Goal: Information Seeking & Learning: Learn about a topic

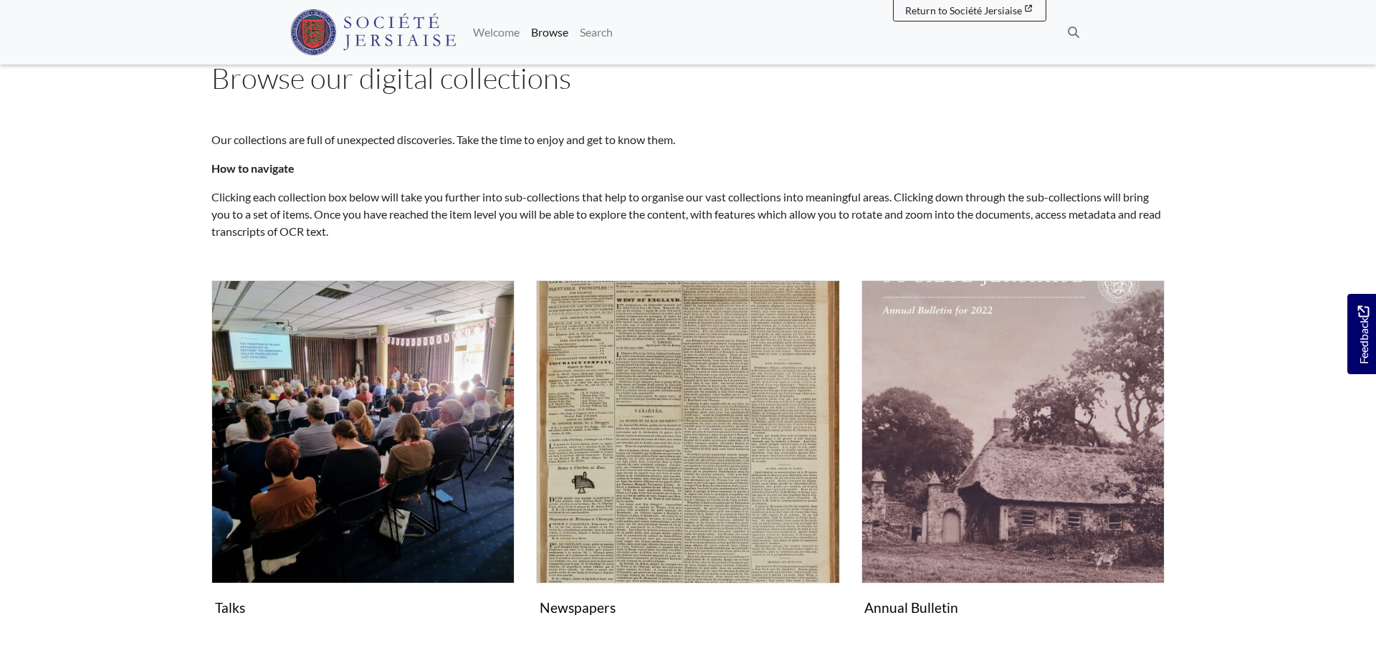
scroll to position [159, 0]
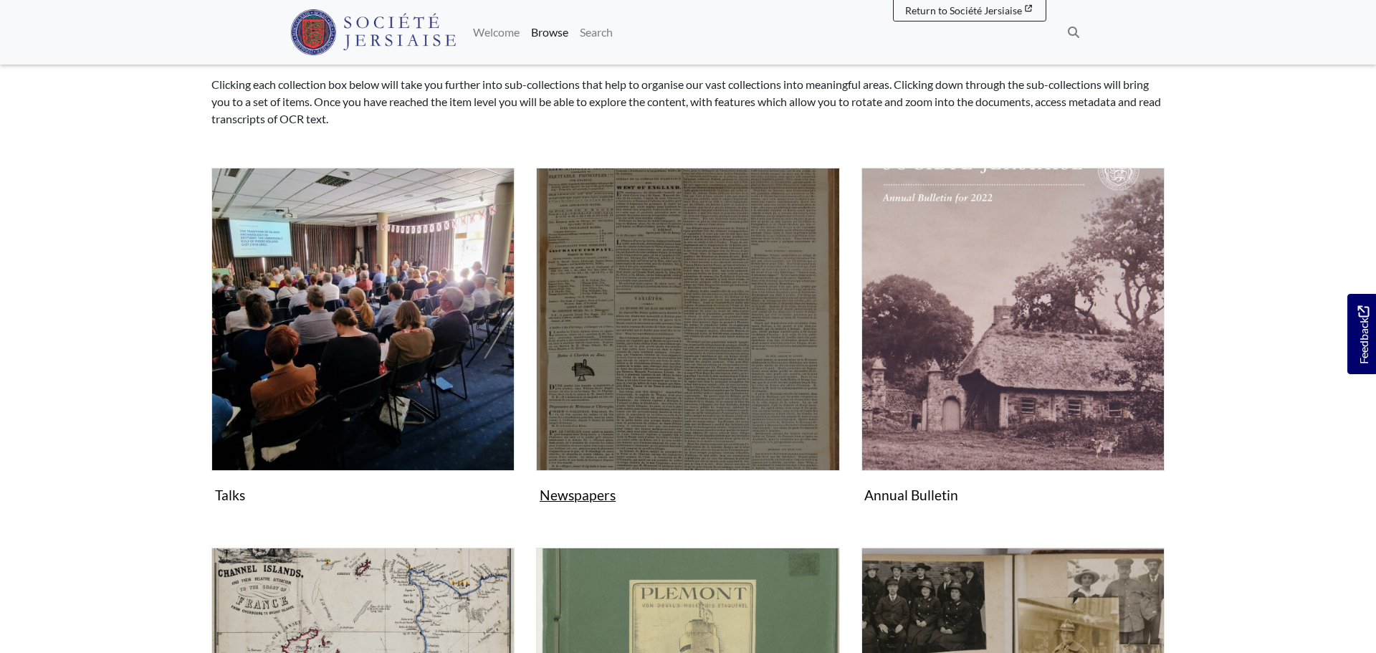
click at [727, 254] on img "Subcollection" at bounding box center [687, 319] width 303 height 303
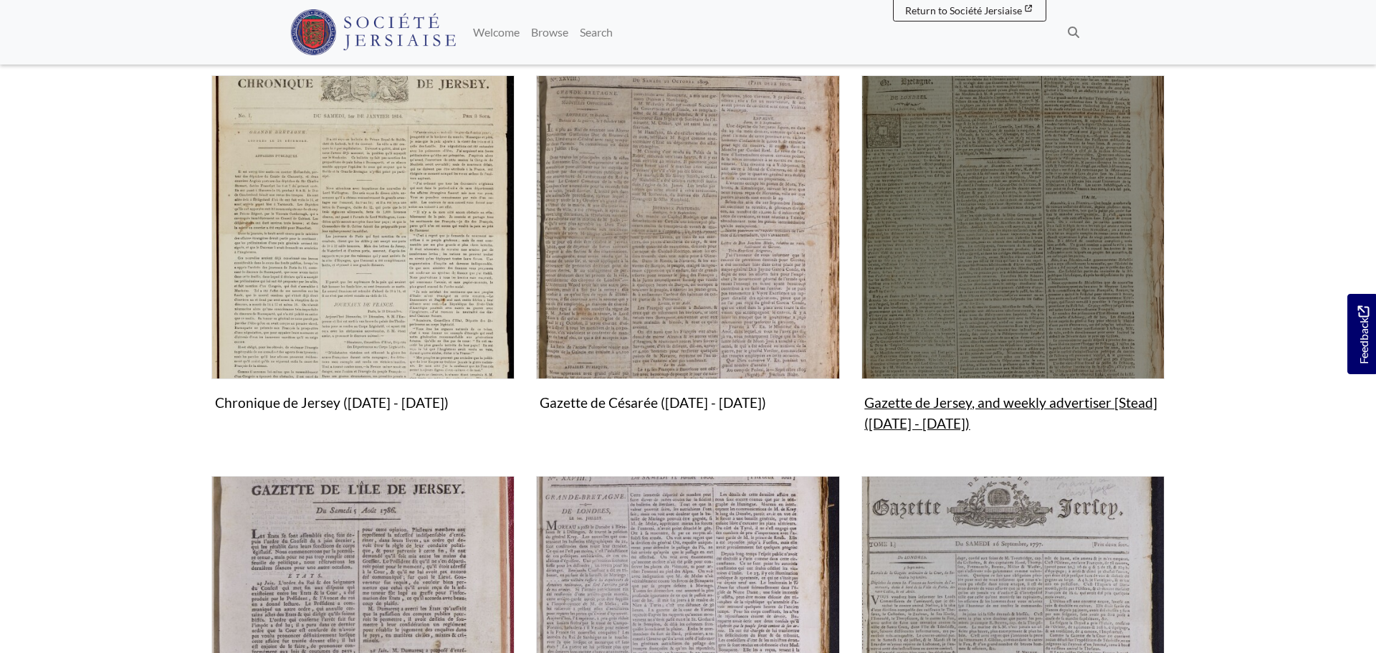
scroll to position [499, 0]
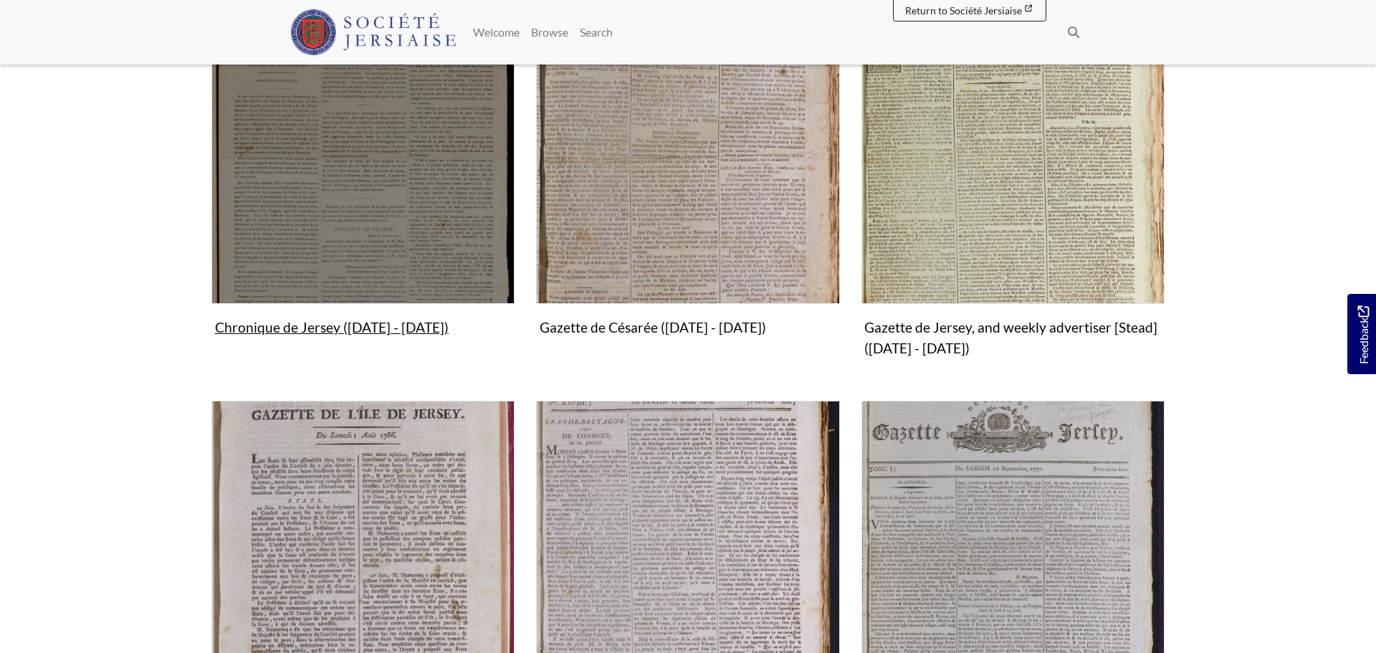
click at [340, 221] on img "Subcollection" at bounding box center [362, 151] width 303 height 303
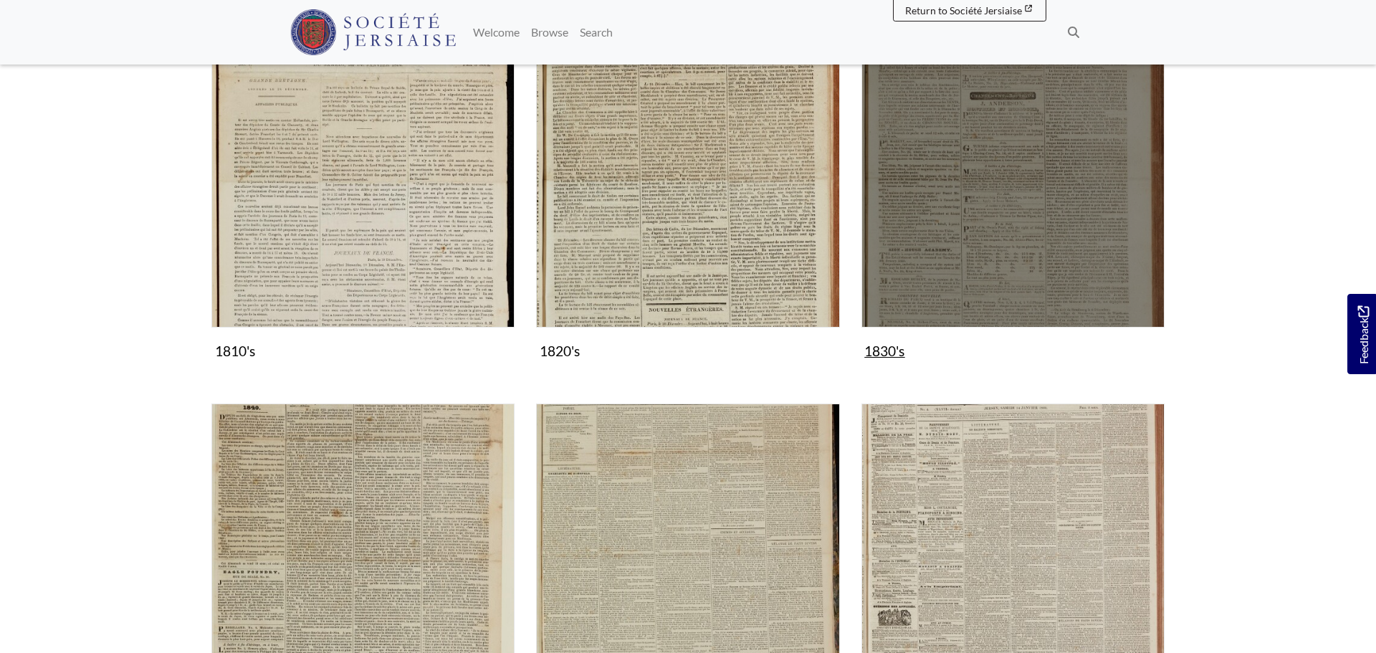
scroll to position [479, 0]
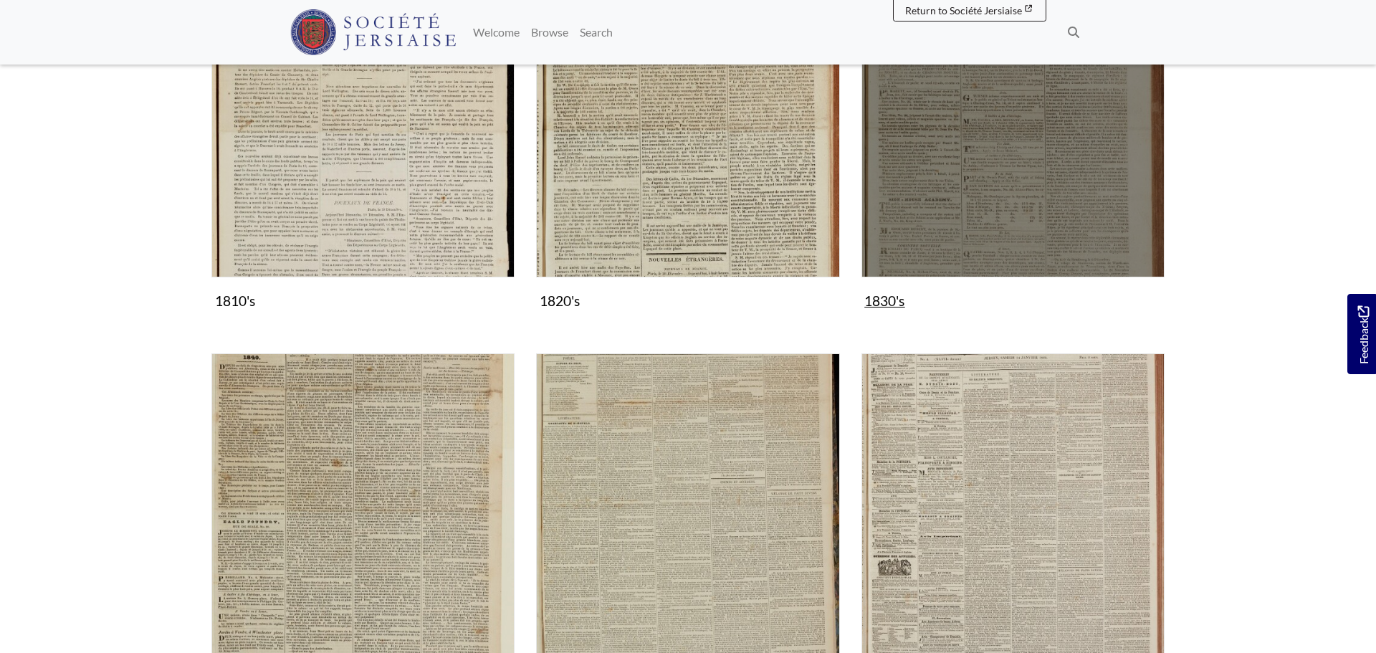
click at [944, 190] on img "Subcollection" at bounding box center [1012, 124] width 303 height 303
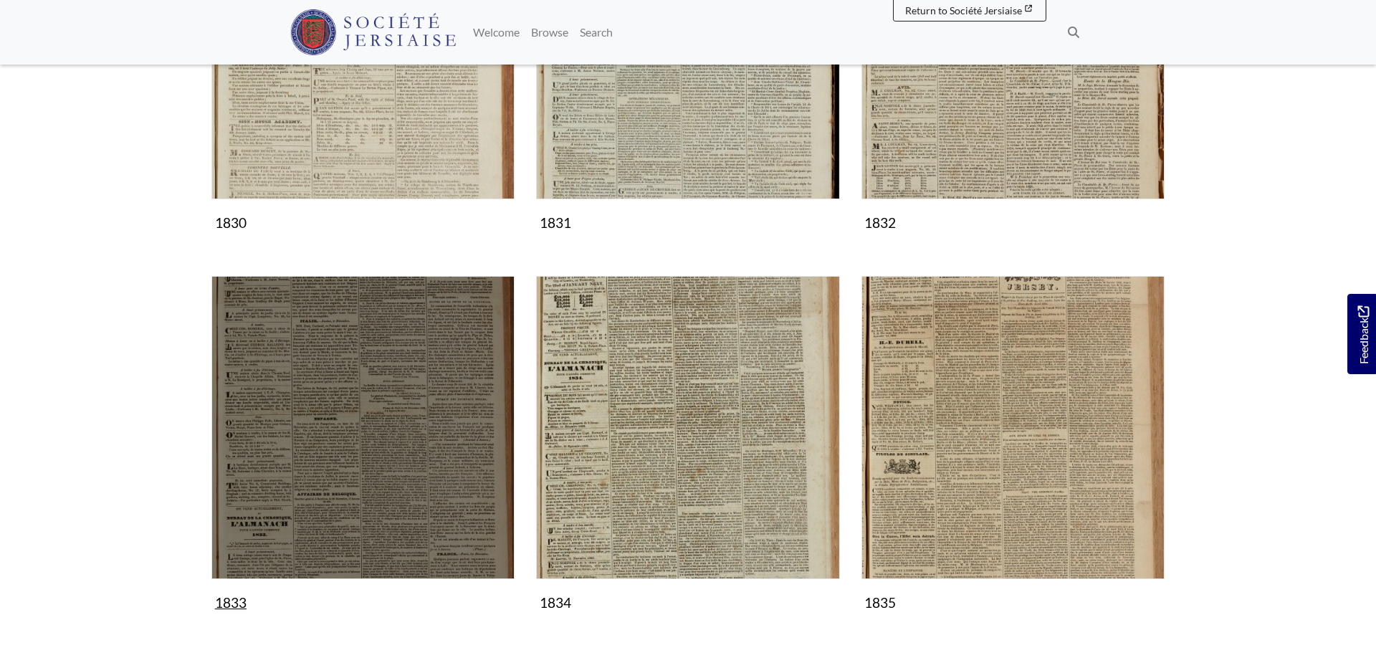
scroll to position [458, 0]
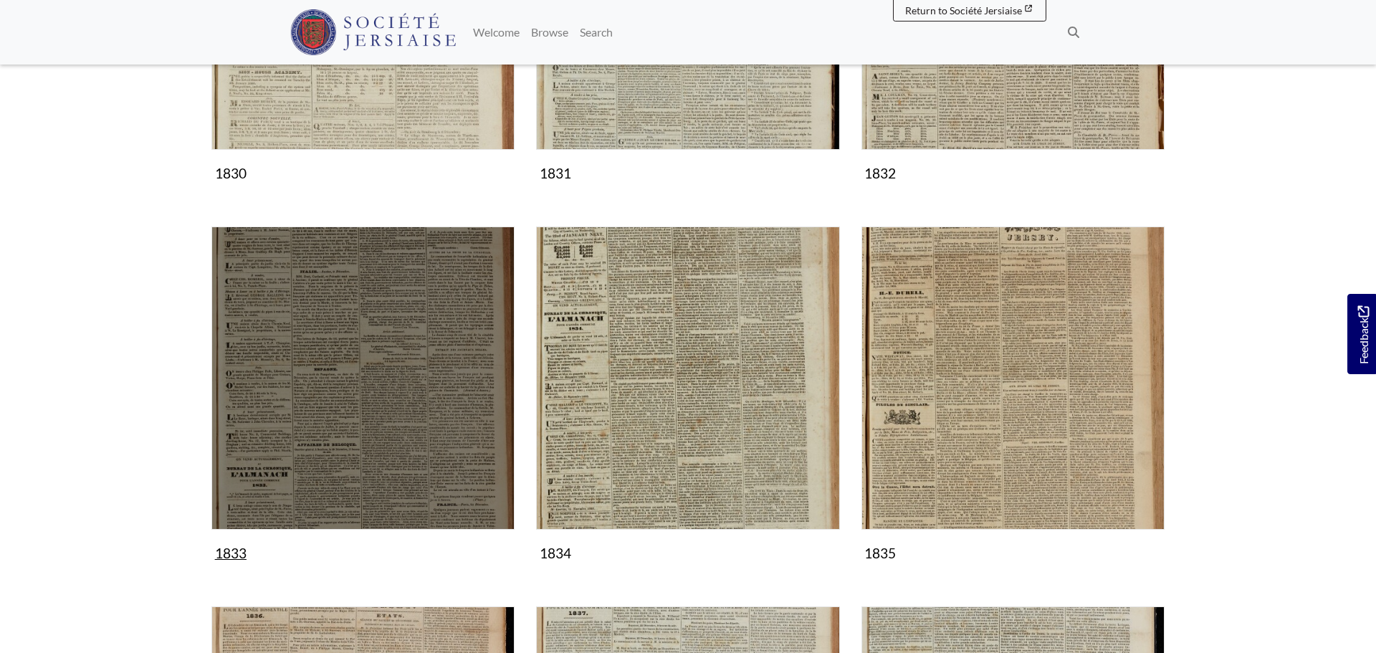
click at [383, 390] on img "Subcollection" at bounding box center [362, 377] width 303 height 303
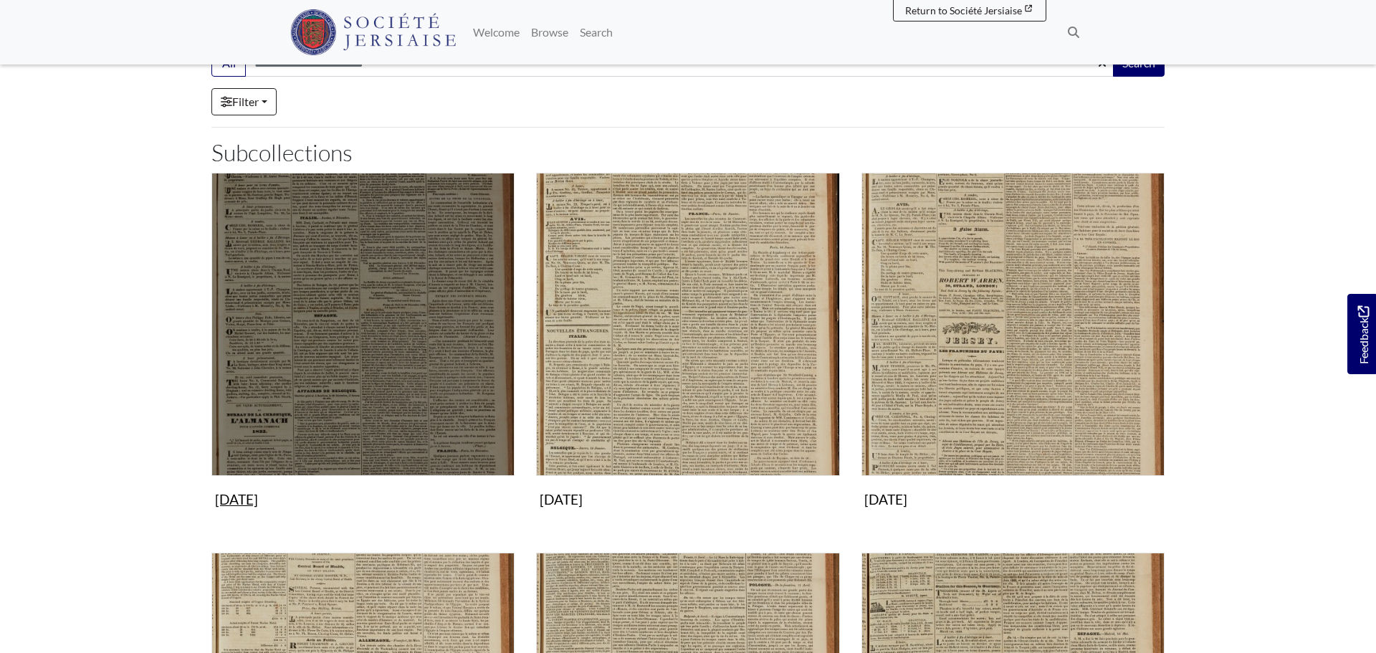
scroll to position [143, 0]
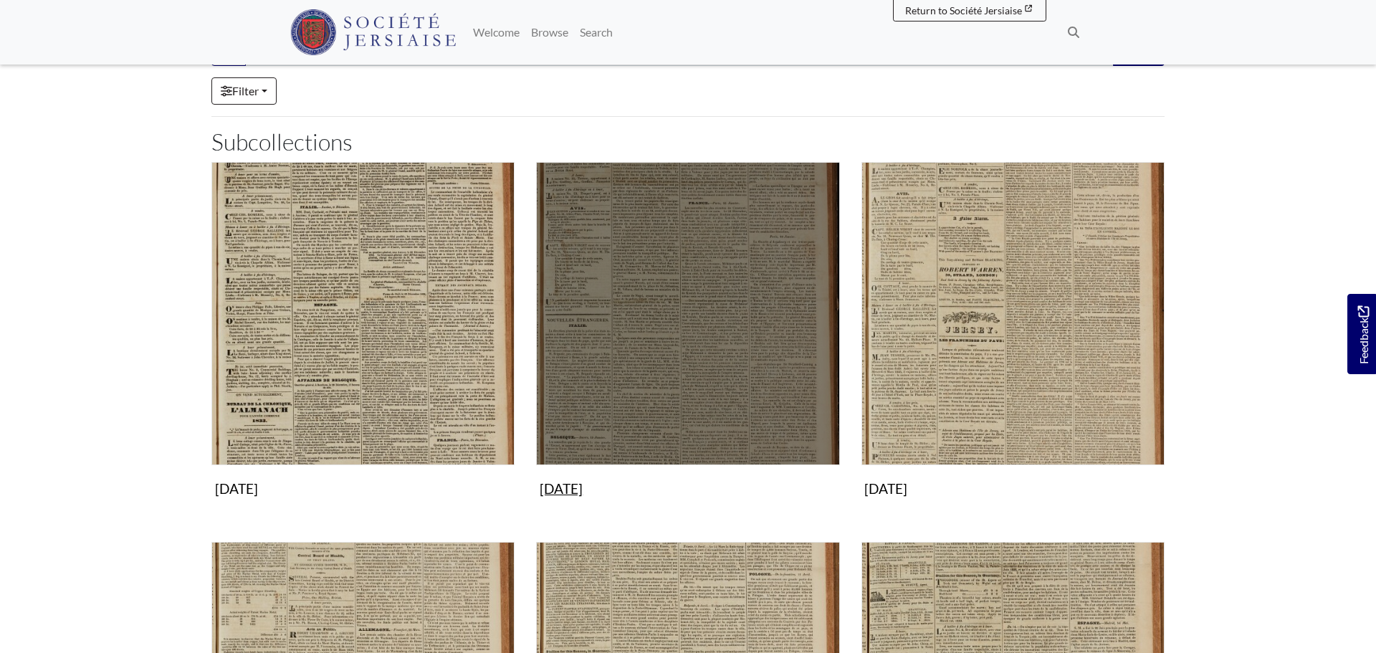
click at [681, 342] on img "Subcollection" at bounding box center [687, 313] width 303 height 303
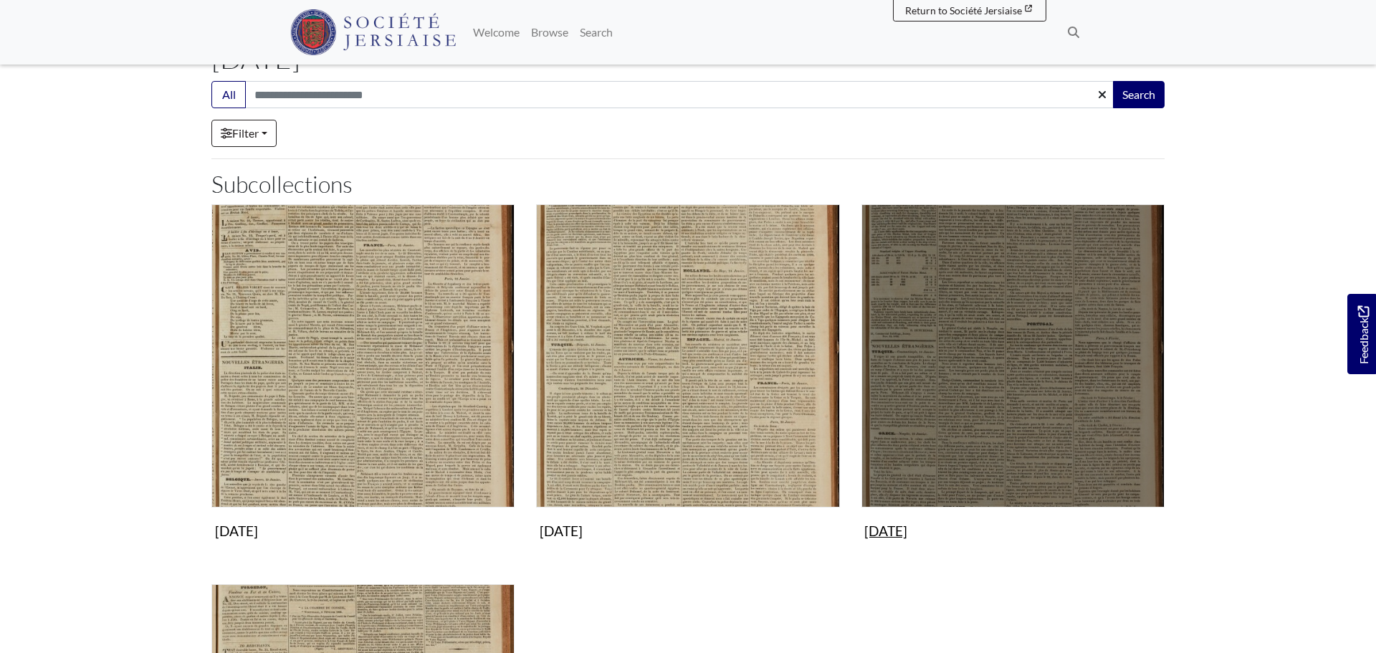
scroll to position [203, 0]
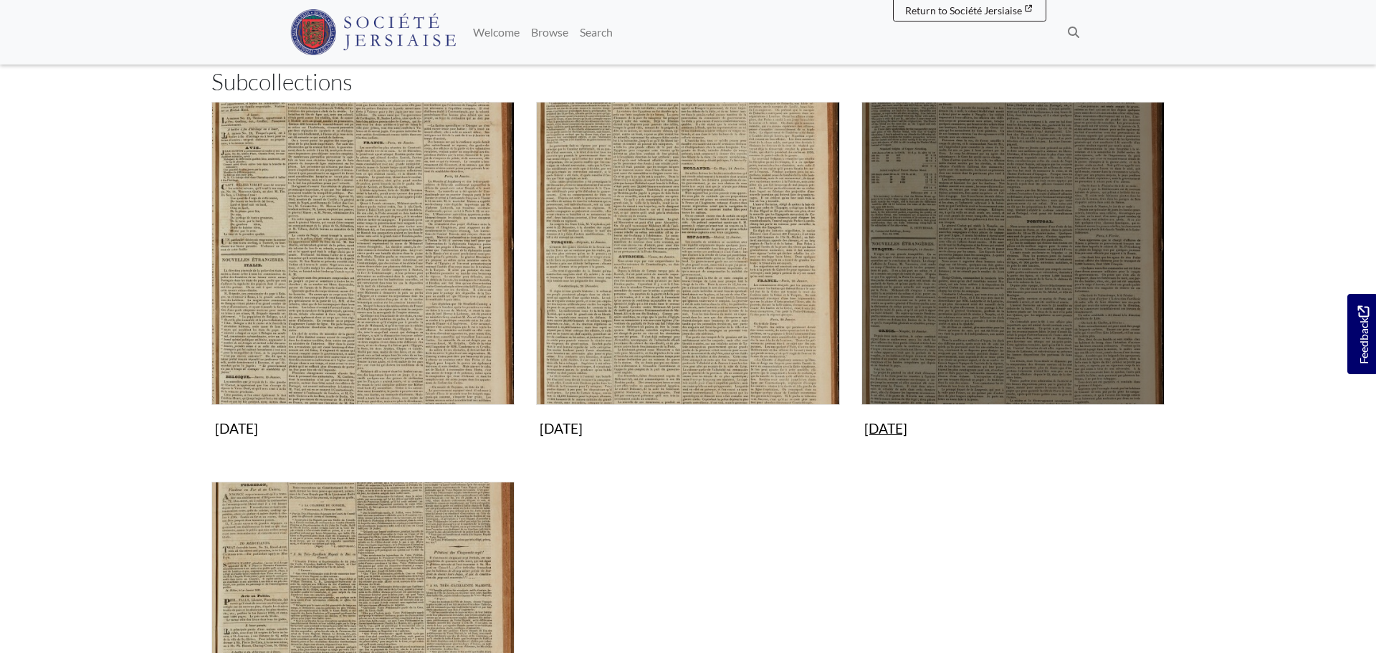
click at [962, 312] on img "Subcollection" at bounding box center [1012, 253] width 303 height 303
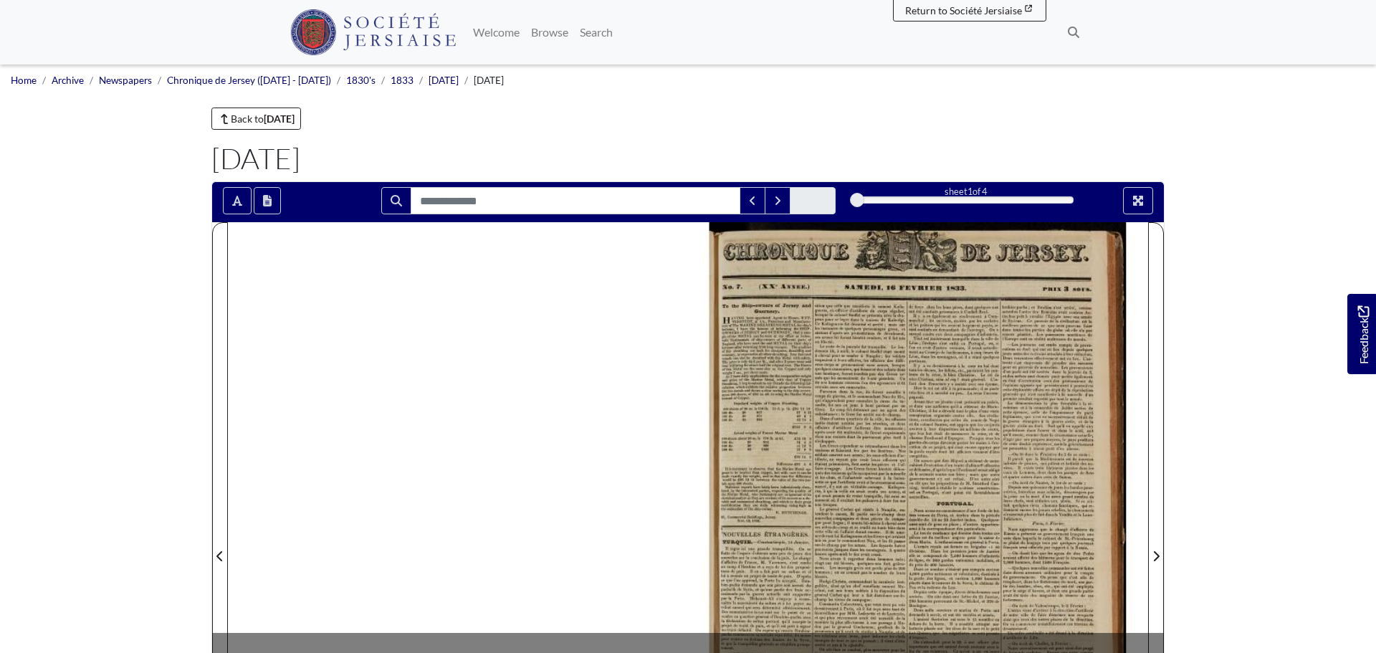
drag, startPoint x: 213, startPoint y: 153, endPoint x: 538, endPoint y: 160, distance: 324.6
click at [538, 160] on h1 "[DATE]" at bounding box center [687, 158] width 953 height 34
click at [790, 132] on main "Back to [DATE] [DATE] Loading sheet 1 of 4" at bounding box center [688, 537] width 974 height 860
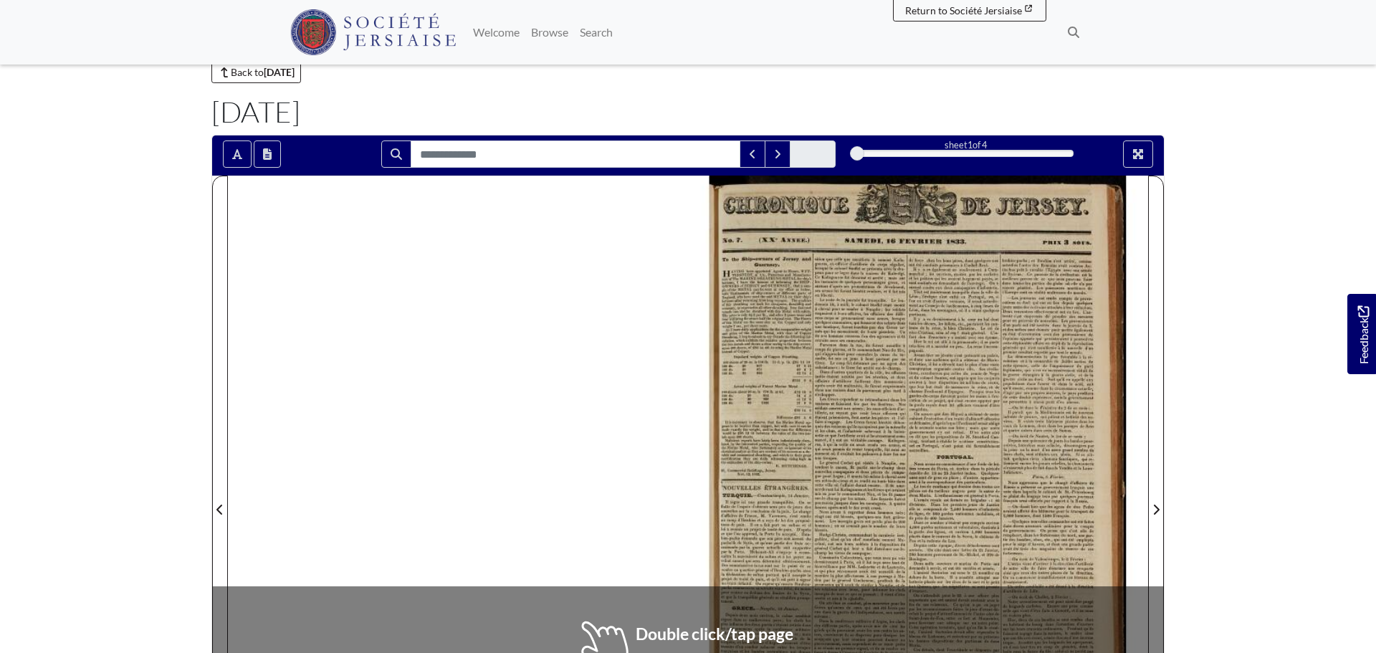
scroll to position [47, 0]
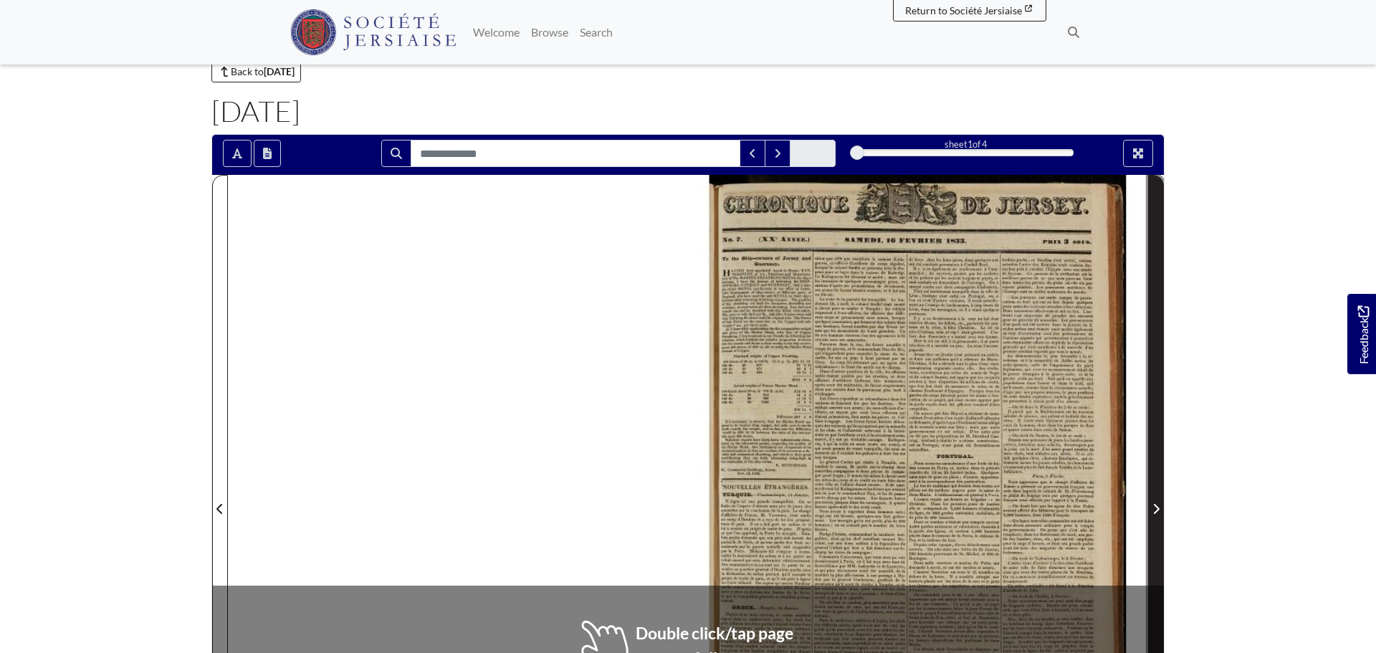
click at [1158, 341] on span "Next Page" at bounding box center [1155, 500] width 14 height 649
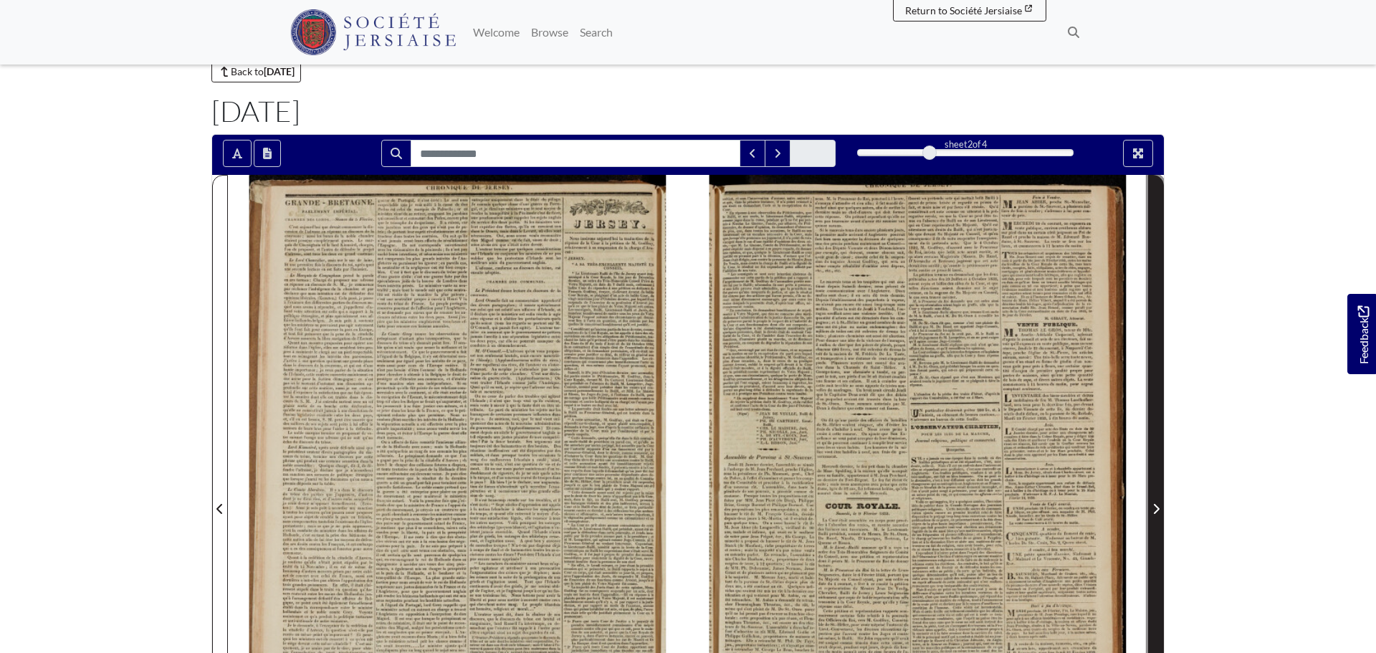
click at [1154, 326] on span "Next Page" at bounding box center [1155, 500] width 14 height 649
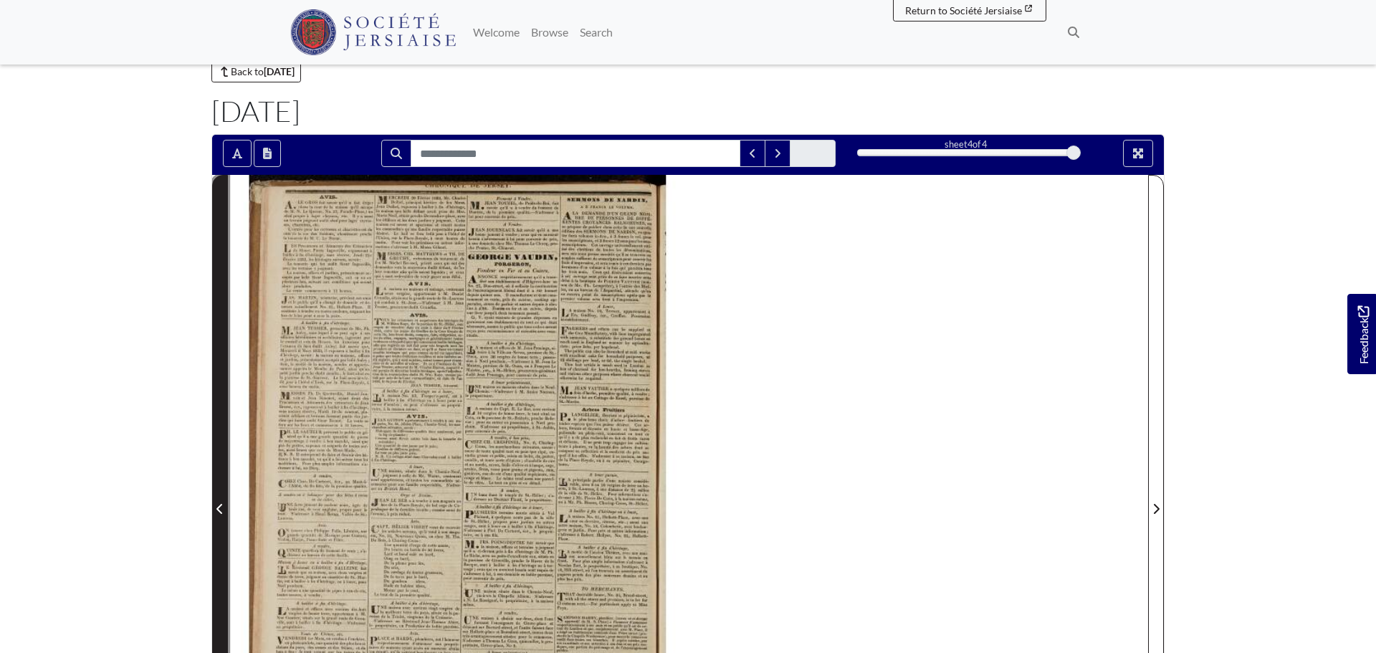
click at [220, 282] on span "Previous Page" at bounding box center [220, 500] width 14 height 649
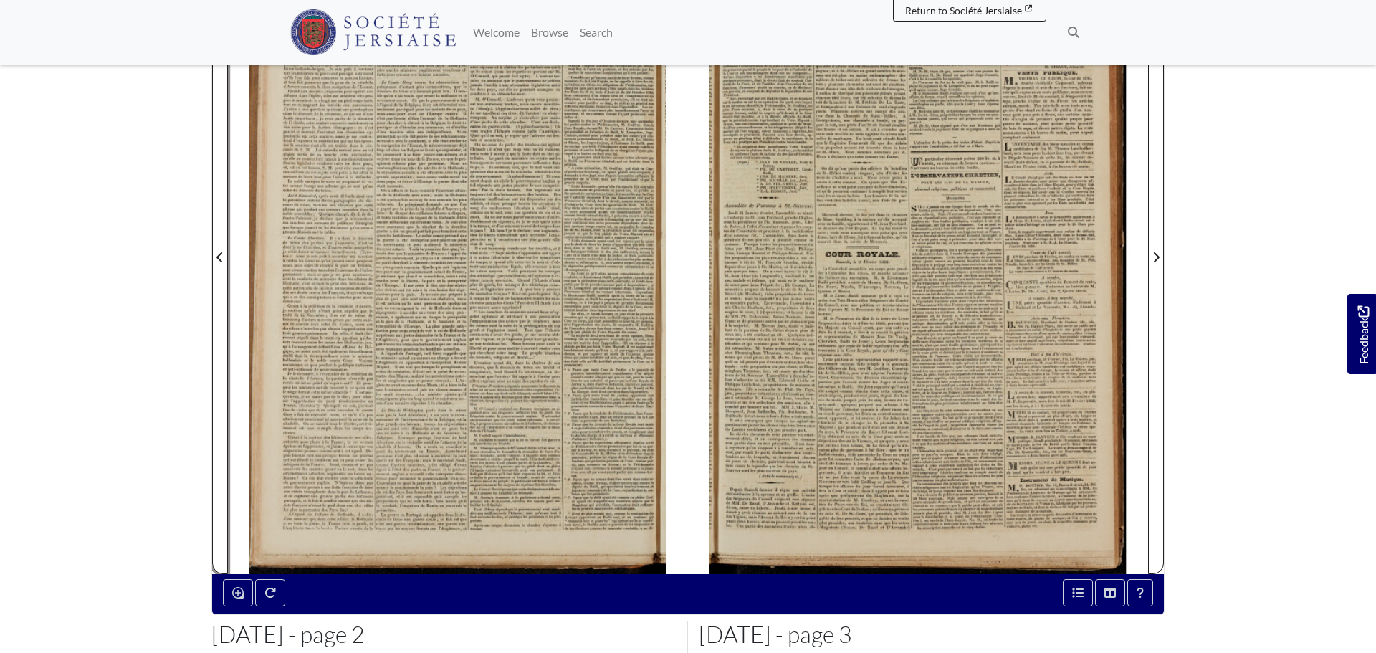
scroll to position [300, 0]
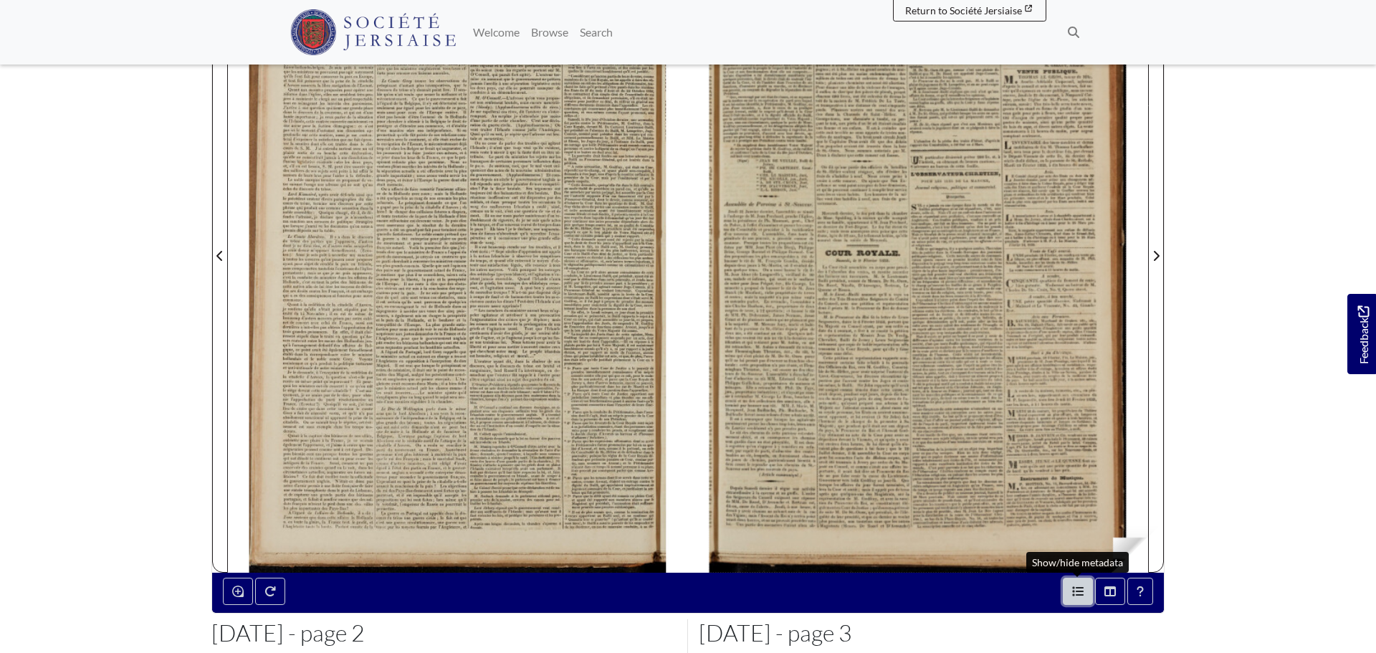
click at [1077, 580] on button "Open metadata window" at bounding box center [1077, 590] width 30 height 27
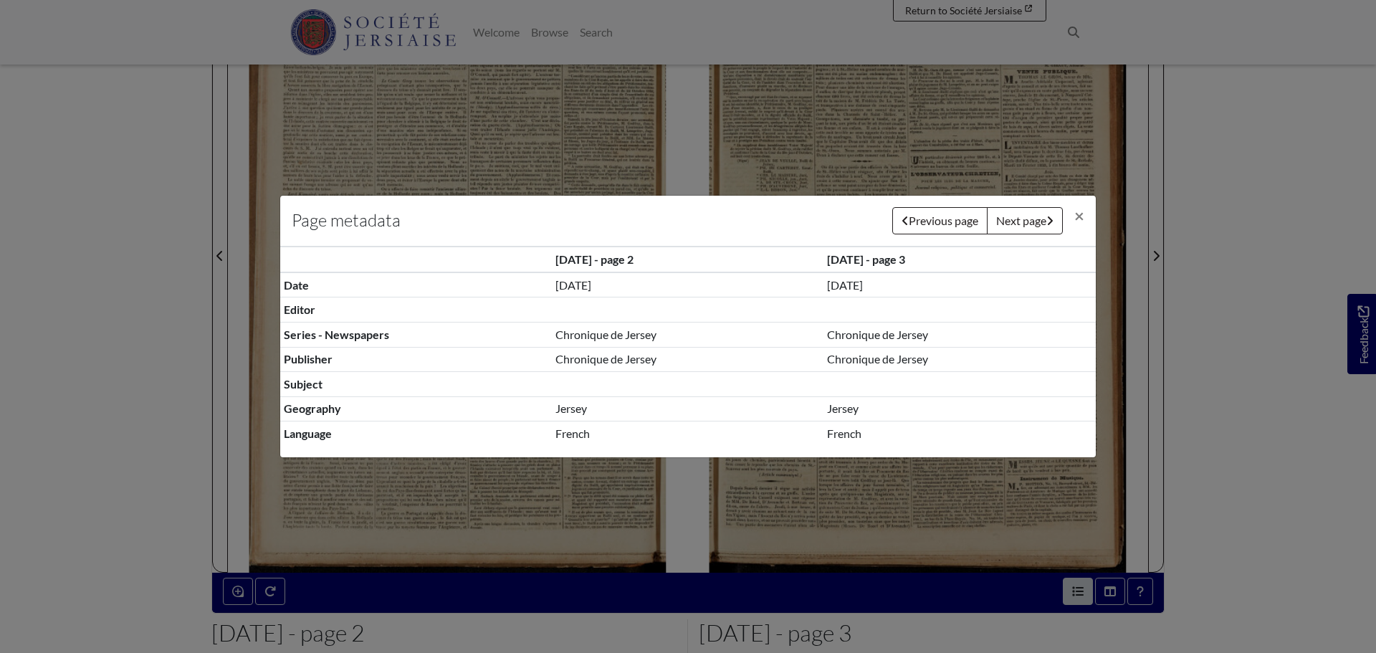
drag, startPoint x: 550, startPoint y: 291, endPoint x: 937, endPoint y: 284, distance: 386.9
click at [944, 285] on tr "Date 16th February 1833 16th February 1833" at bounding box center [687, 284] width 815 height 25
click at [778, 293] on td "16th February 1833" at bounding box center [688, 284] width 272 height 25
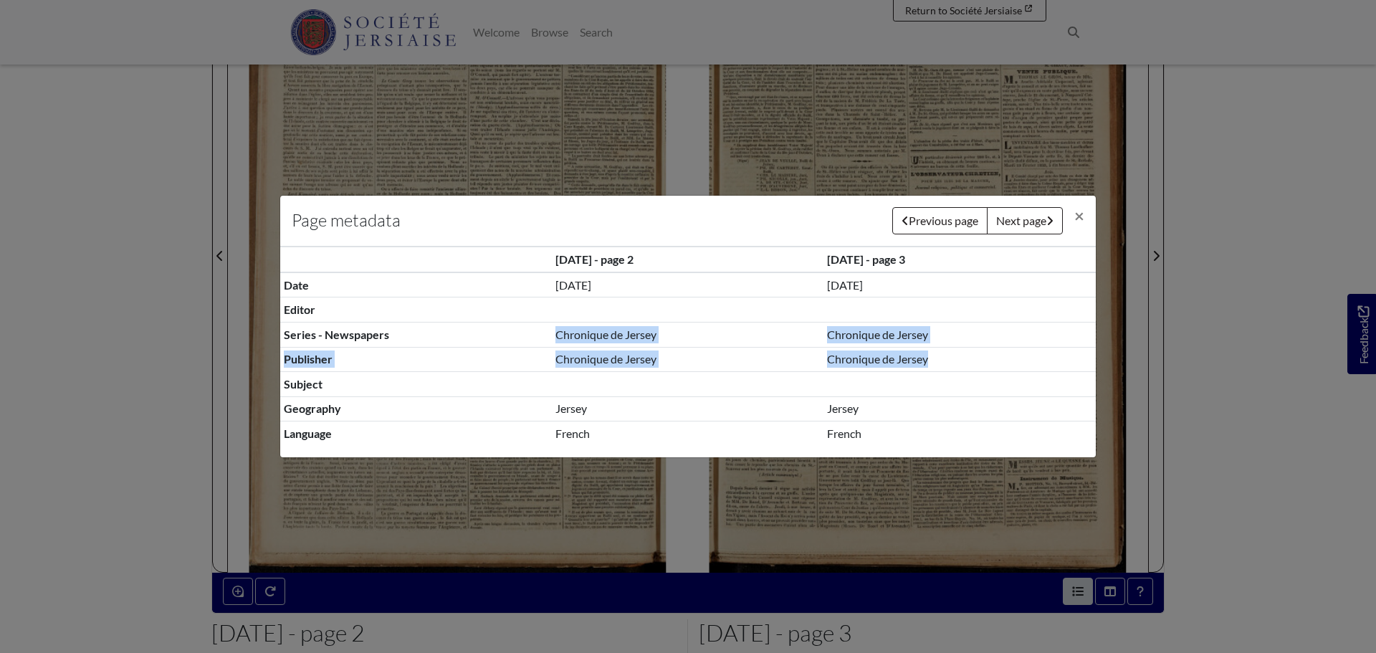
drag, startPoint x: 552, startPoint y: 337, endPoint x: 958, endPoint y: 350, distance: 405.7
click at [958, 350] on tbody "Date 16th February 1833 16th February 1833 Editor Series - Newspapers Chronique…" at bounding box center [687, 358] width 815 height 173
click at [1075, 213] on span "×" at bounding box center [1079, 215] width 10 height 21
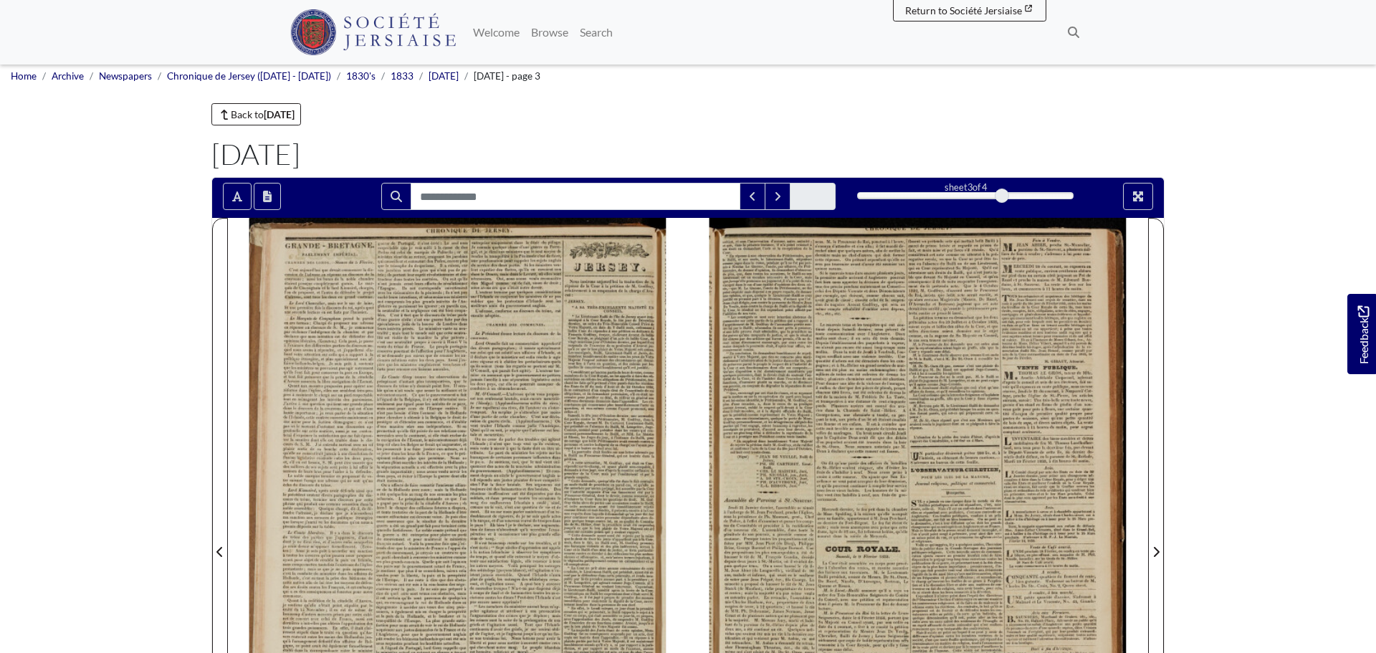
scroll to position [0, 0]
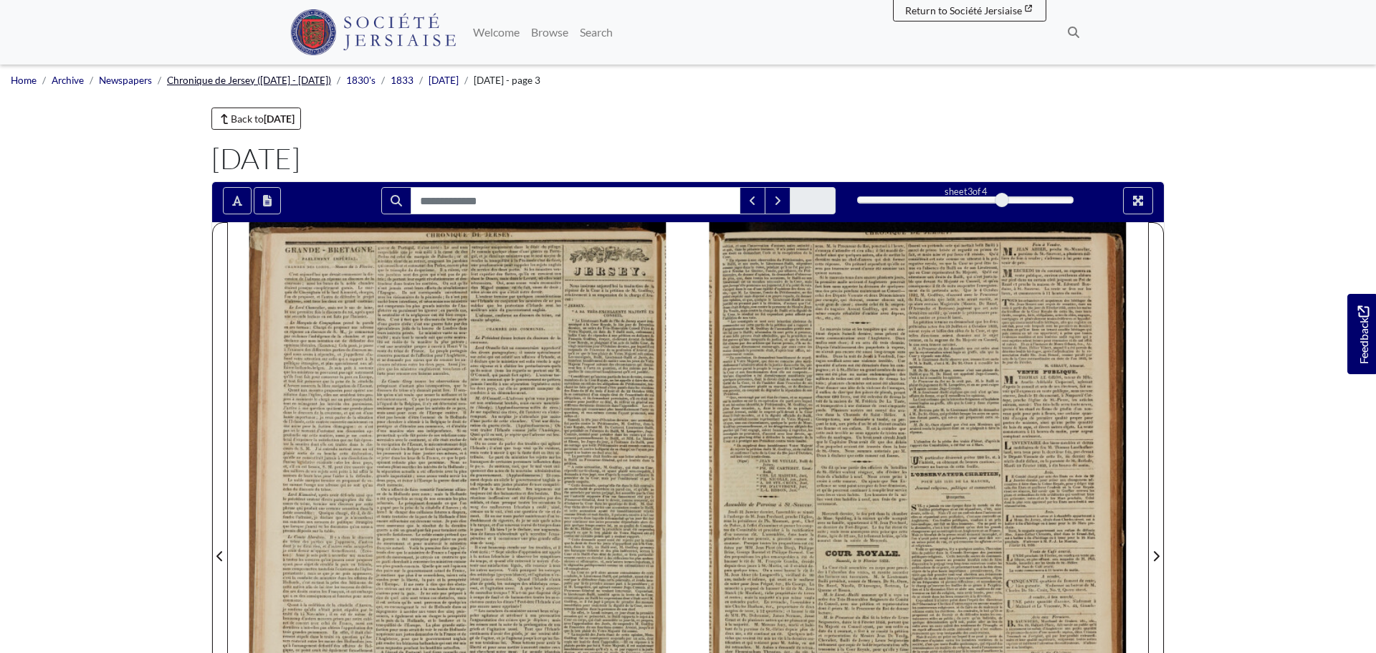
click at [272, 85] on link "Chronique de Jersey (1814 - 1959)" at bounding box center [249, 80] width 164 height 11
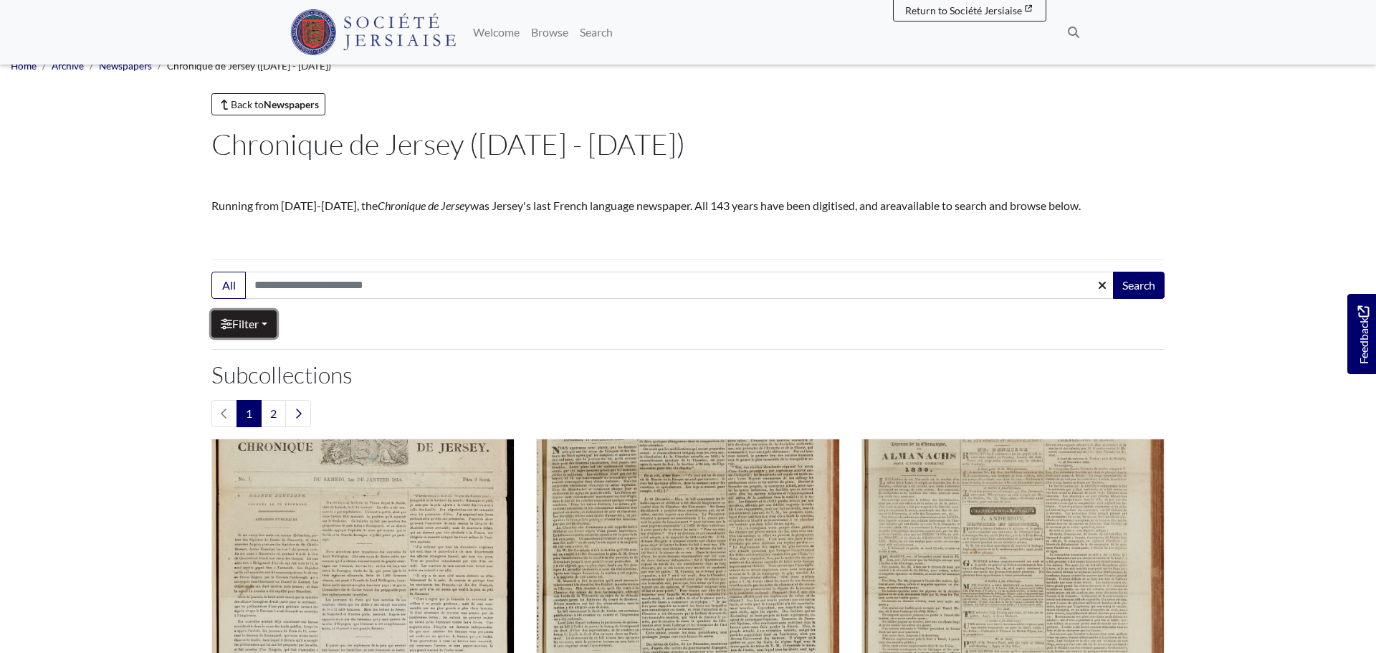
click at [268, 322] on link "Filter" at bounding box center [243, 323] width 65 height 27
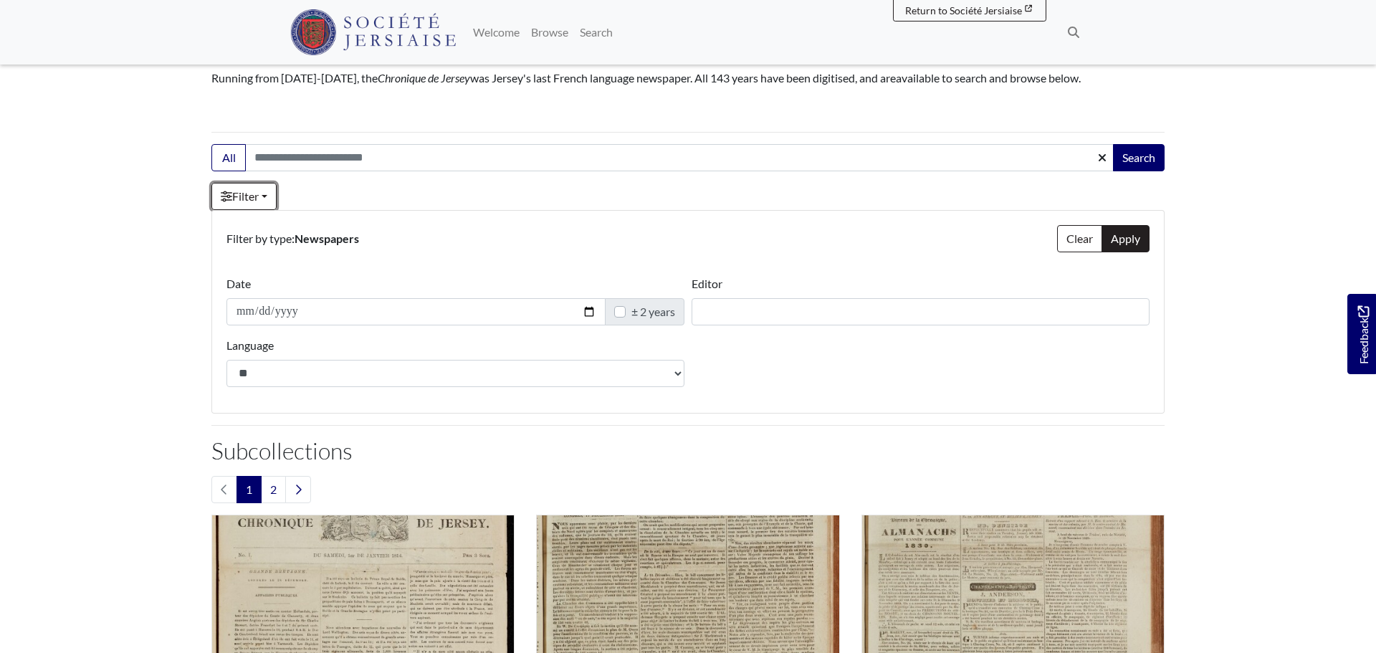
scroll to position [146, 0]
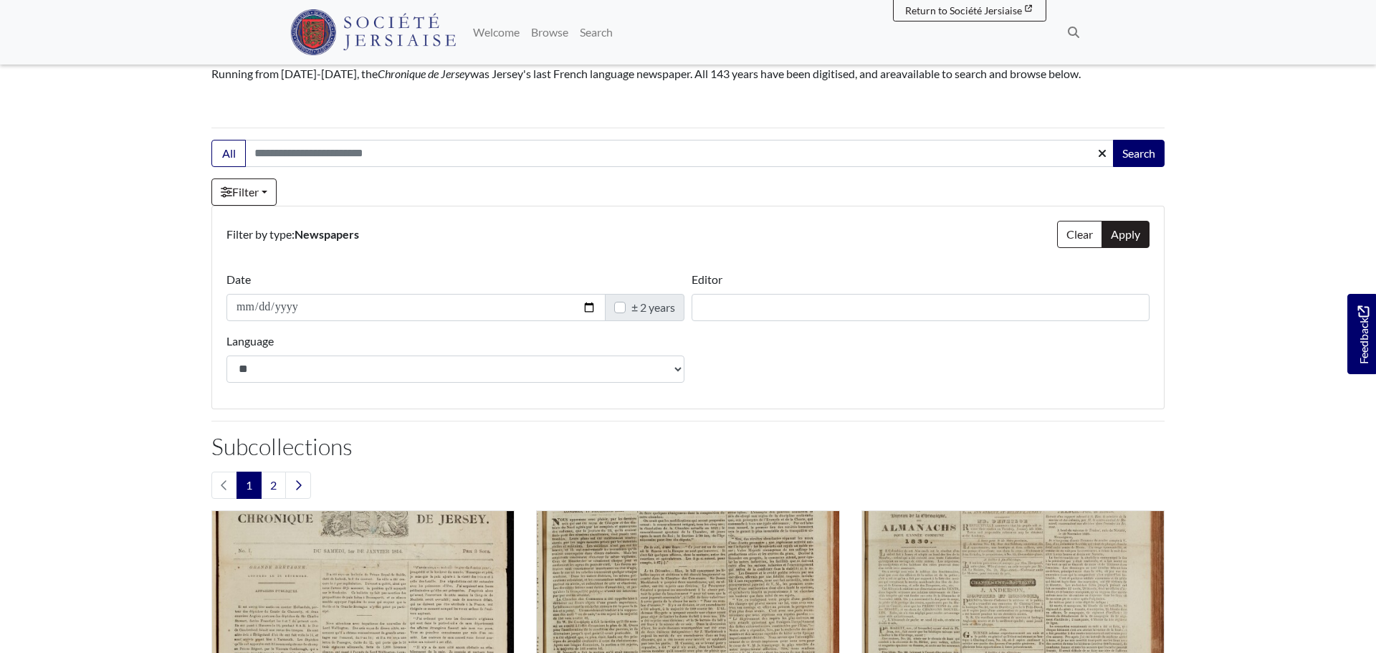
click at [631, 308] on label "± 2 years" at bounding box center [653, 307] width 44 height 17
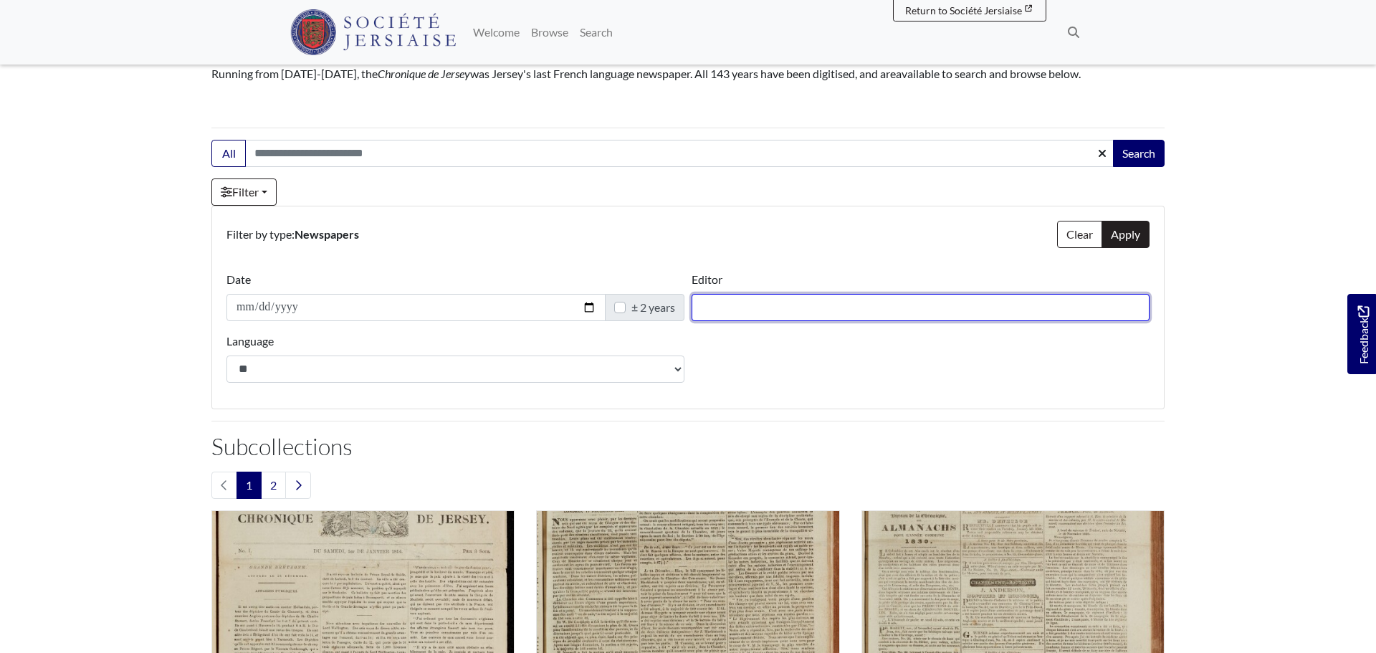
click at [728, 315] on input "Editor" at bounding box center [920, 307] width 458 height 27
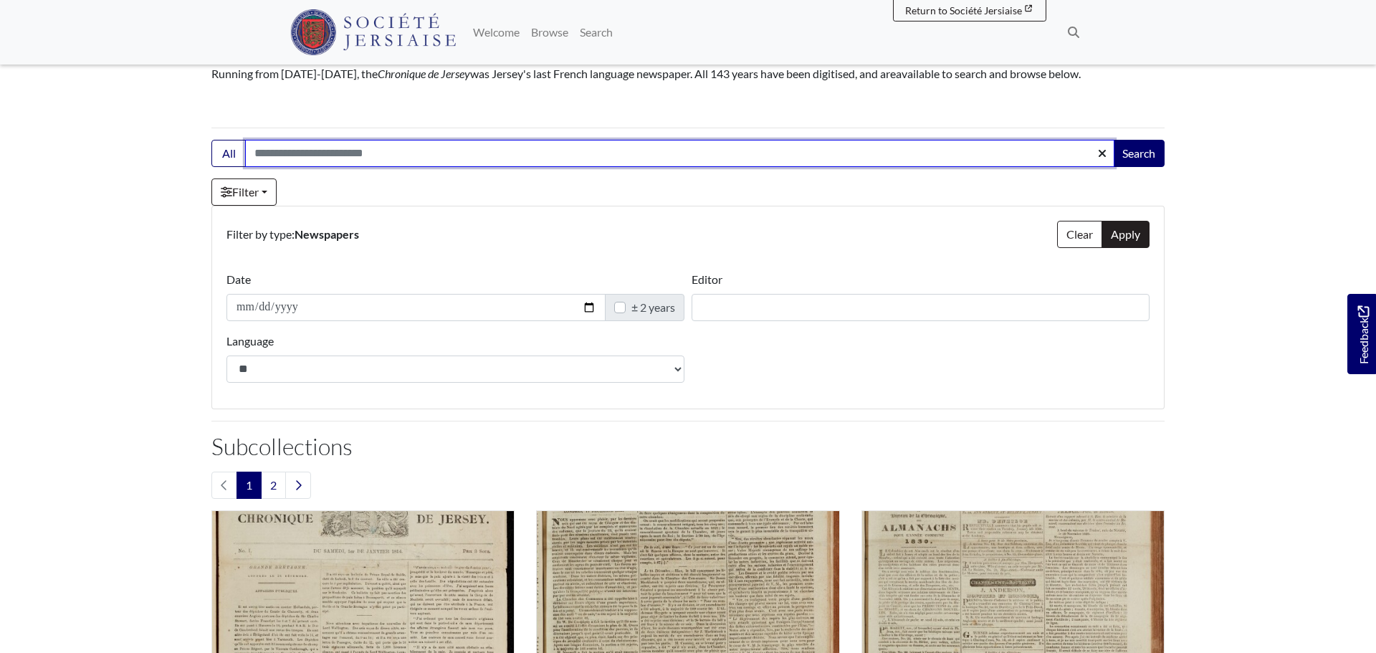
click at [314, 150] on input "Search:" at bounding box center [679, 153] width 869 height 27
type input "*****"
click at [1113, 140] on button "Search" at bounding box center [1139, 153] width 52 height 27
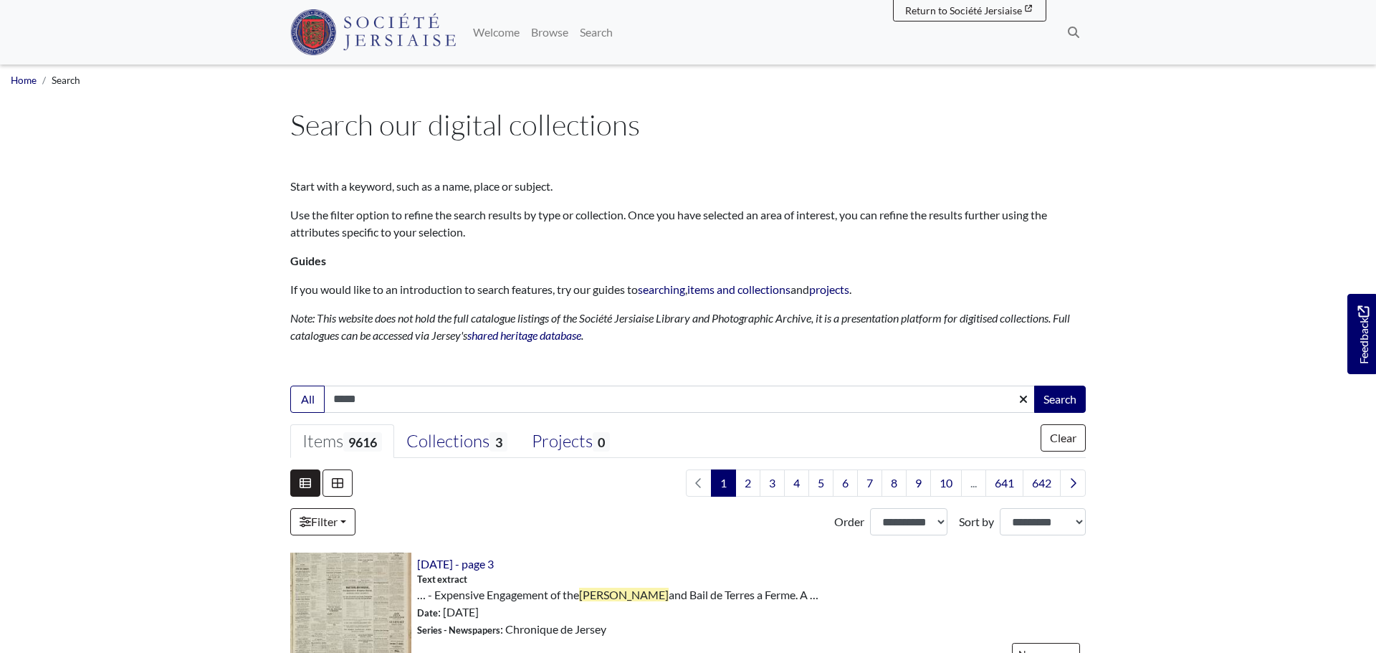
select select "***"
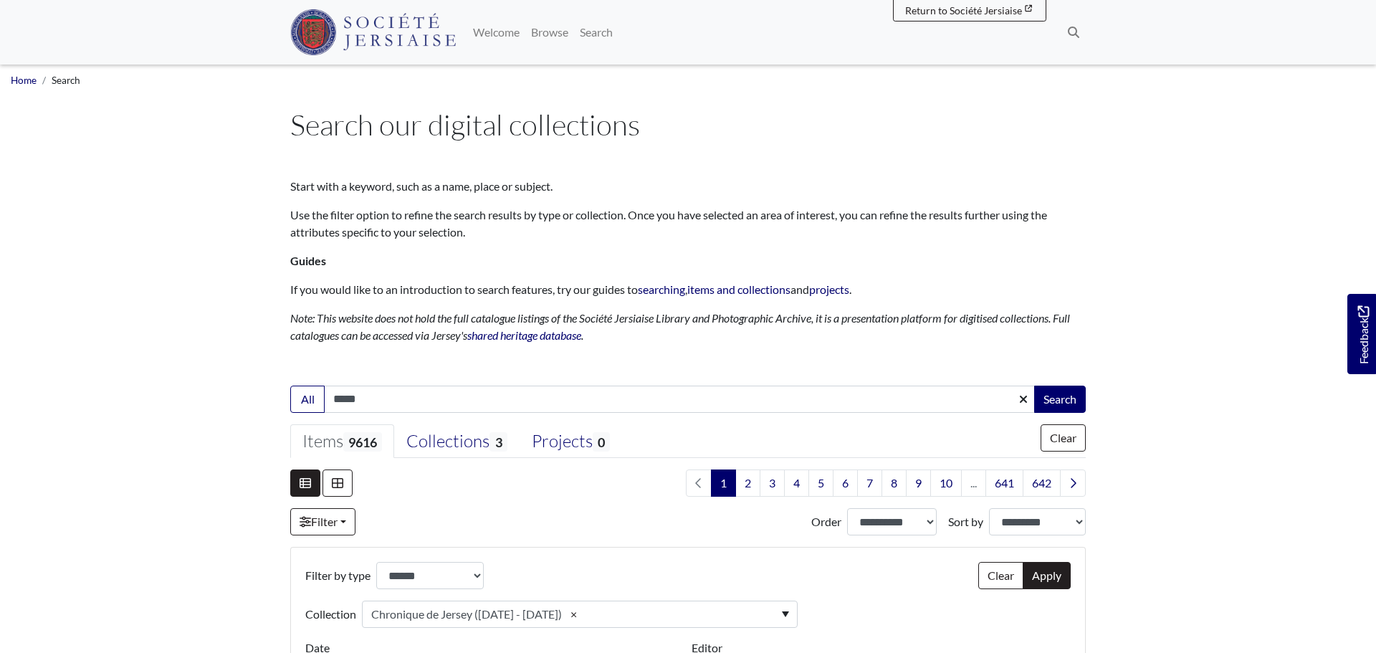
click at [396, 34] on img at bounding box center [372, 32] width 165 height 46
click at [499, 39] on link "Welcome" at bounding box center [496, 32] width 58 height 29
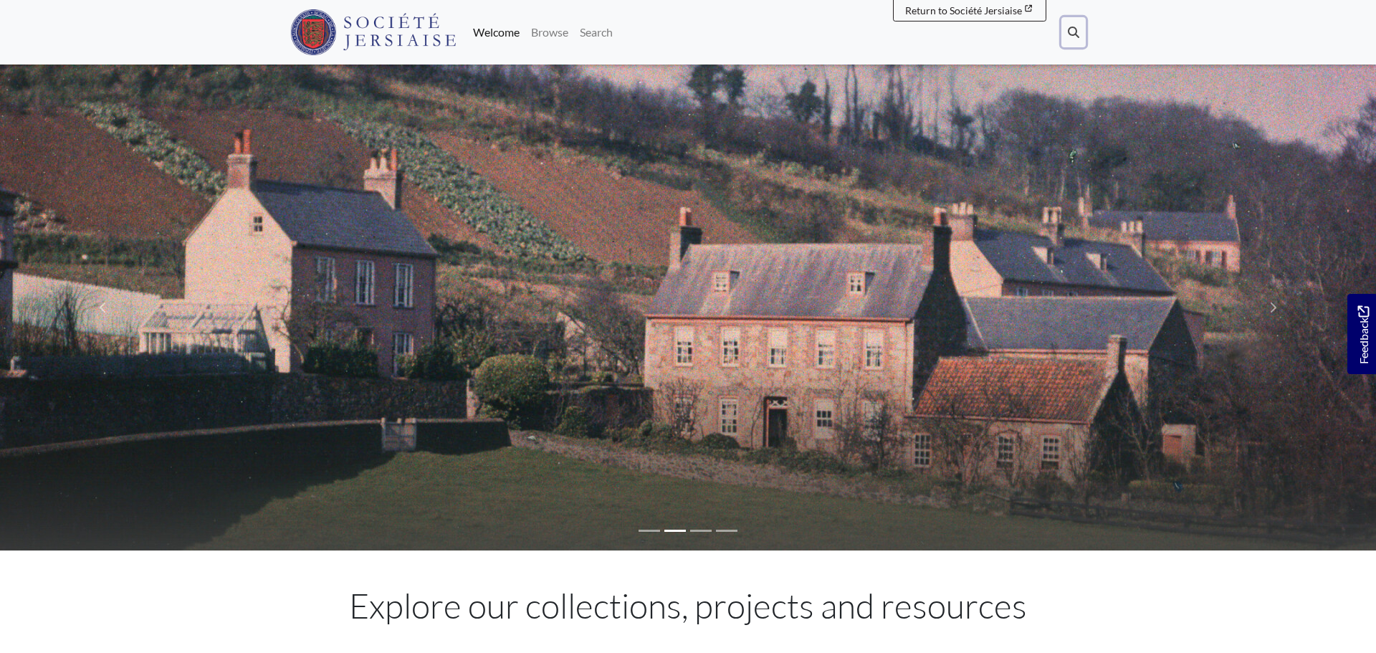
click at [1066, 34] on button "Search" at bounding box center [1073, 32] width 24 height 30
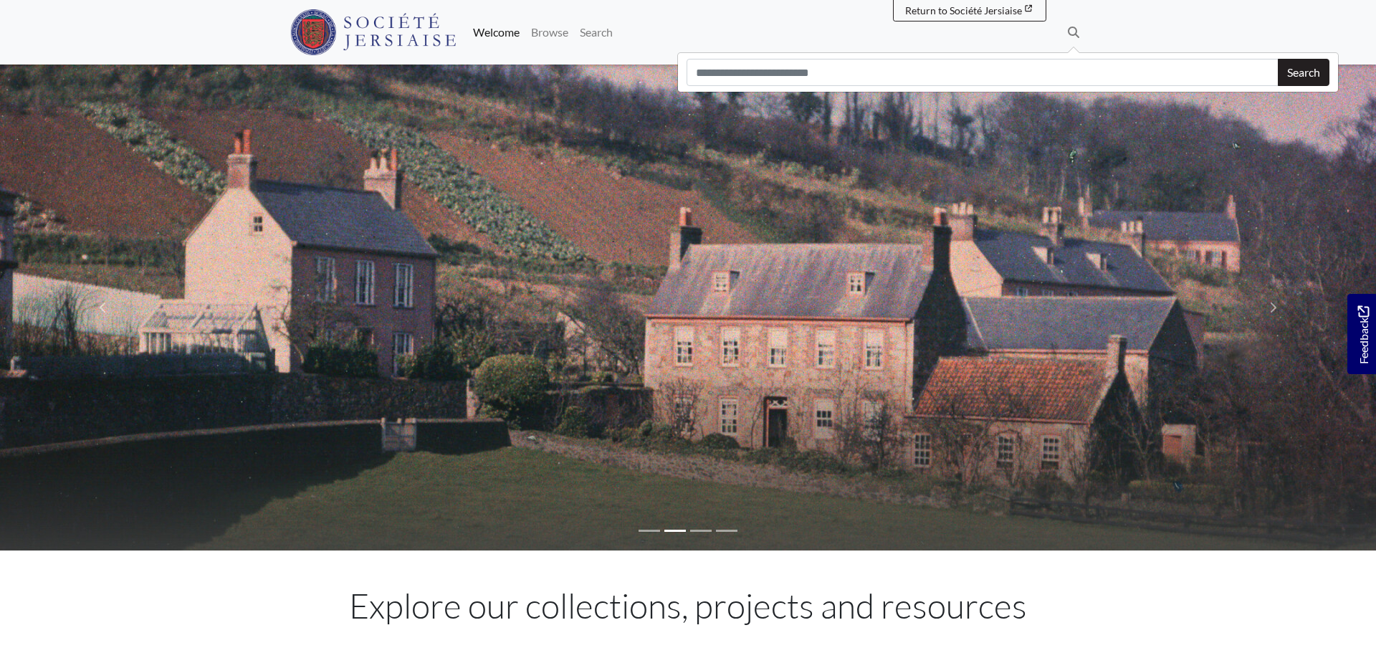
click at [1158, 28] on nav "Menu Welcome" at bounding box center [688, 32] width 1376 height 64
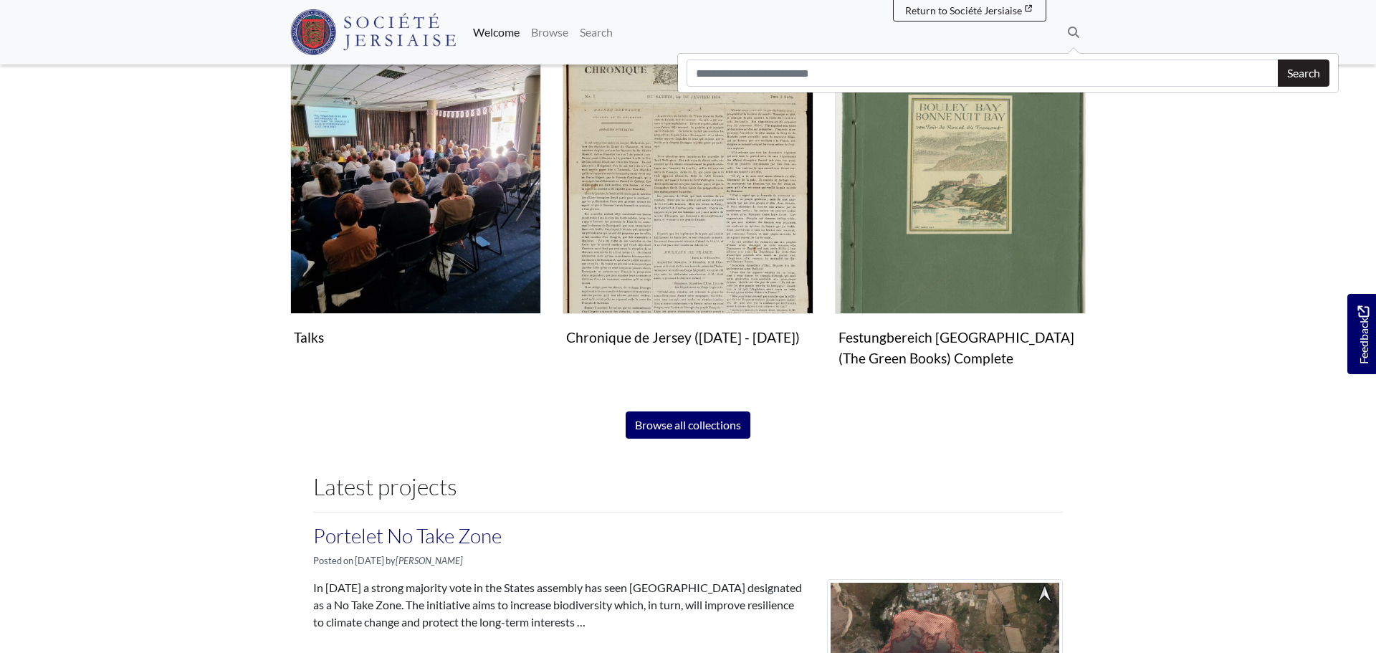
scroll to position [1004, 0]
click at [539, 37] on link "Browse" at bounding box center [549, 32] width 49 height 29
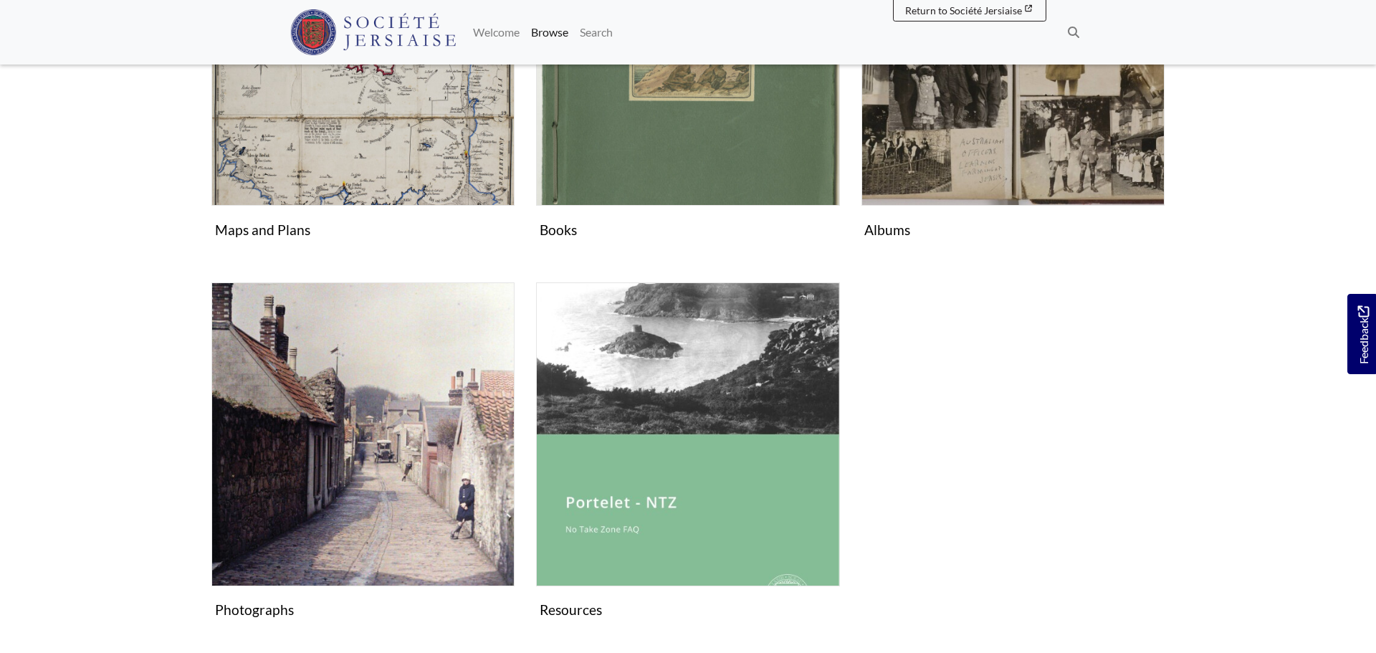
scroll to position [810, 0]
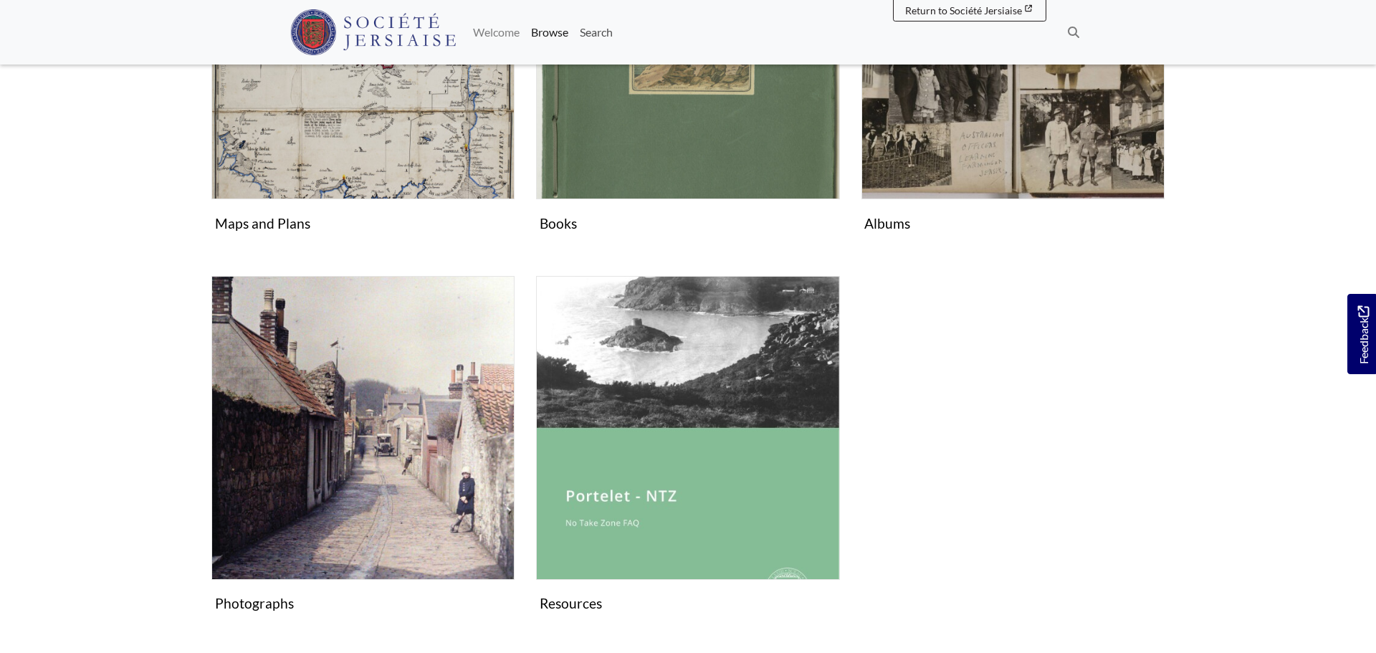
click at [590, 28] on link "Search" at bounding box center [596, 32] width 44 height 29
